Goal: Task Accomplishment & Management: Use online tool/utility

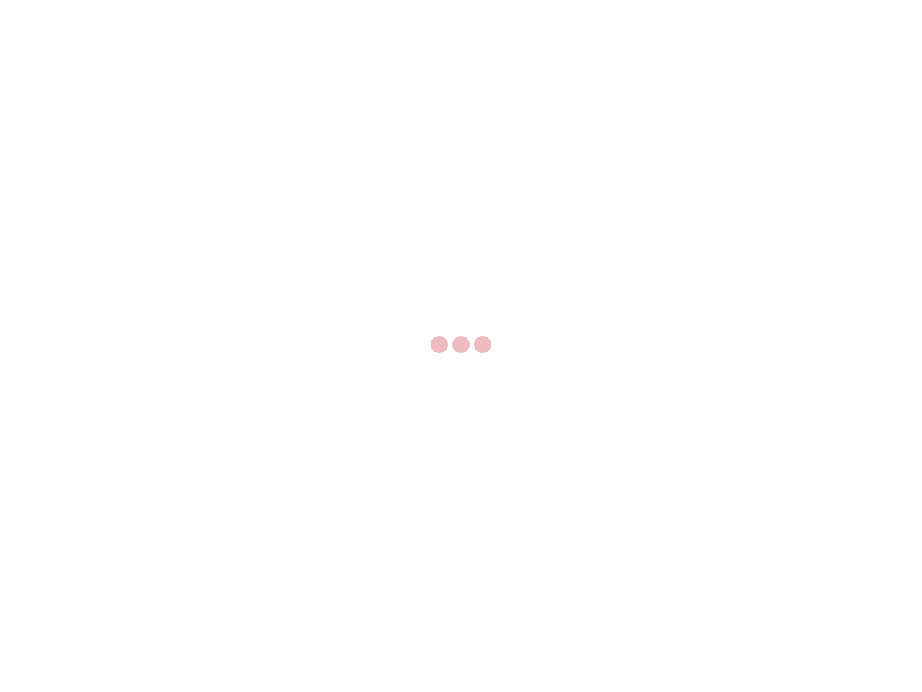
select select "US"
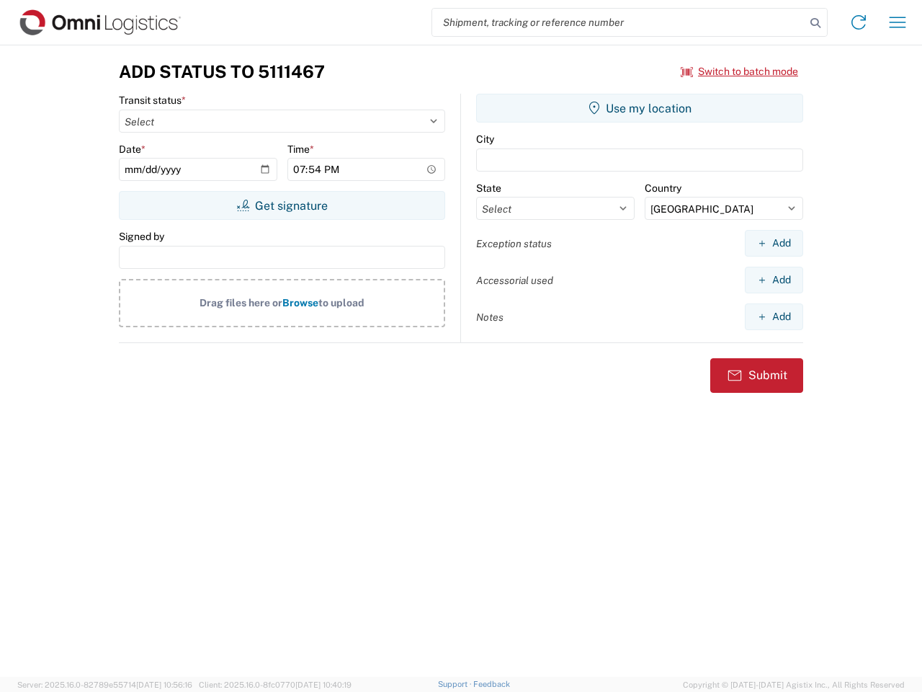
click at [619, 22] on input "search" at bounding box center [618, 22] width 373 height 27
click at [816, 23] on icon at bounding box center [816, 23] width 20 height 20
click at [859, 22] on icon at bounding box center [859, 22] width 23 height 23
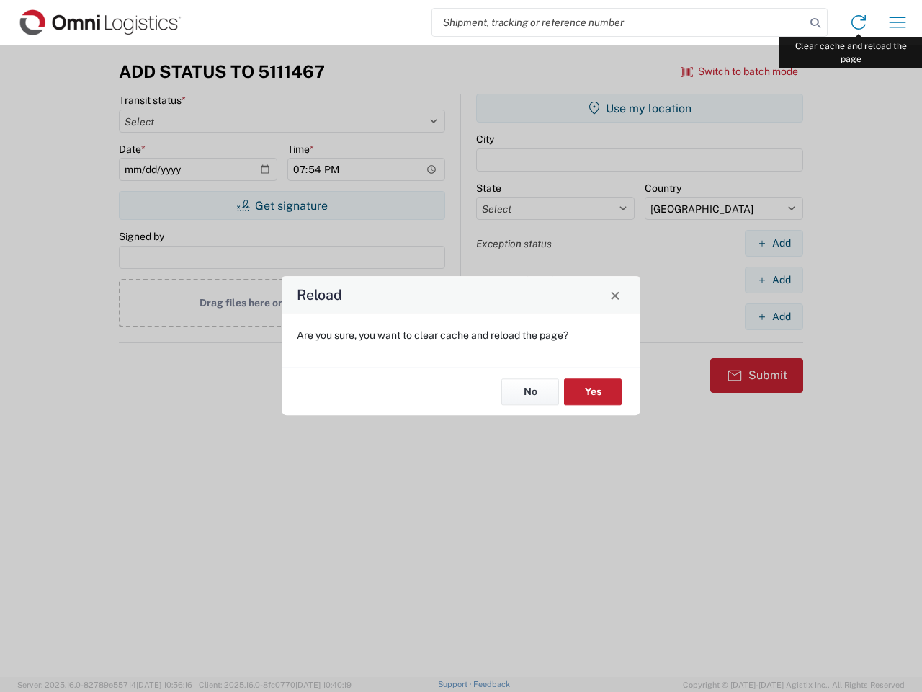
click at [898, 22] on div "Reload Are you sure, you want to clear cache and reload the page? No Yes" at bounding box center [461, 346] width 922 height 692
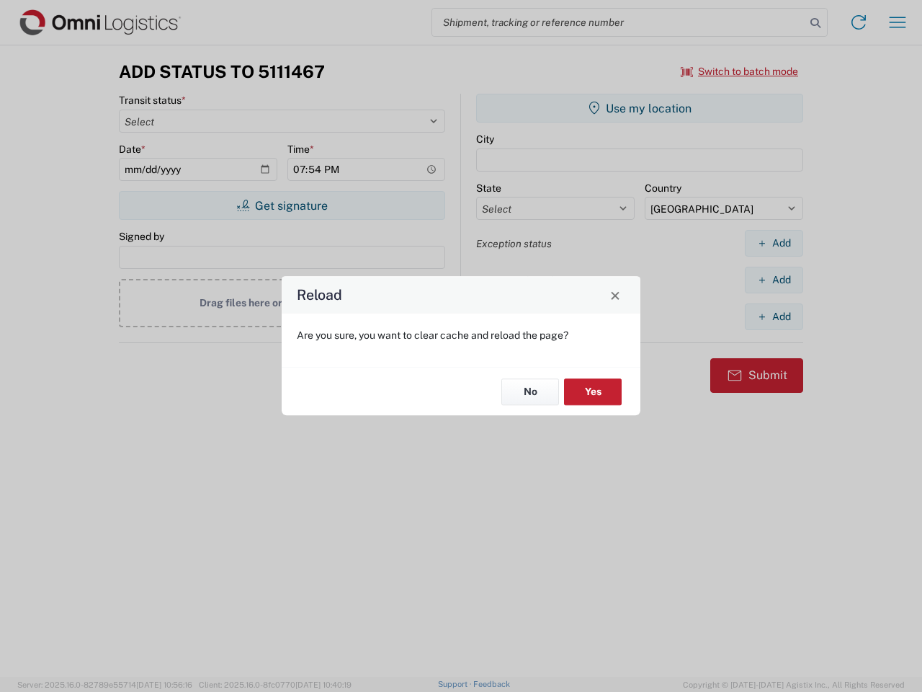
click at [740, 71] on div "Reload Are you sure, you want to clear cache and reload the page? No Yes" at bounding box center [461, 346] width 922 height 692
click at [282, 205] on div "Reload Are you sure, you want to clear cache and reload the page? No Yes" at bounding box center [461, 346] width 922 height 692
click at [640, 108] on div "Reload Are you sure, you want to clear cache and reload the page? No Yes" at bounding box center [461, 346] width 922 height 692
click at [774, 243] on div "Reload Are you sure, you want to clear cache and reload the page? No Yes" at bounding box center [461, 346] width 922 height 692
click at [774, 280] on div "Reload Are you sure, you want to clear cache and reload the page? No Yes" at bounding box center [461, 346] width 922 height 692
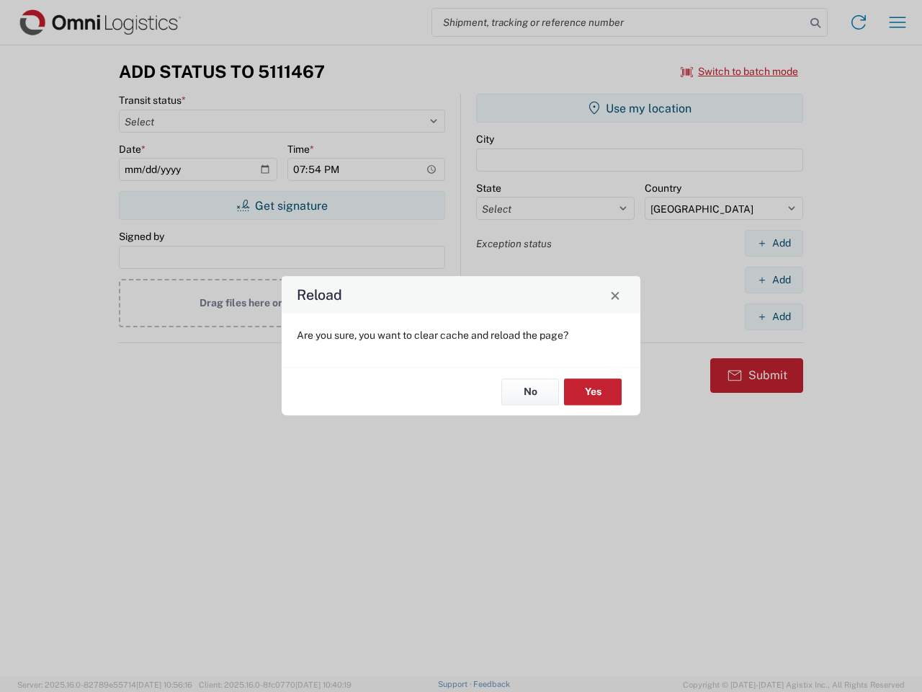
click at [774, 316] on div "Reload Are you sure, you want to clear cache and reload the page? No Yes" at bounding box center [461, 346] width 922 height 692
